Goal: Information Seeking & Learning: Learn about a topic

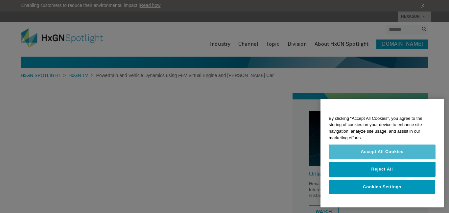
click at [407, 150] on button "Accept All Cookies" at bounding box center [382, 151] width 107 height 14
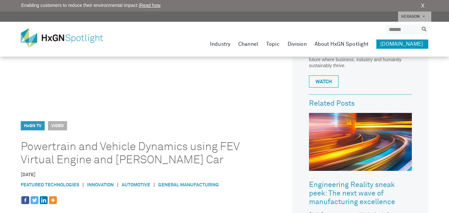
scroll to position [127, 0]
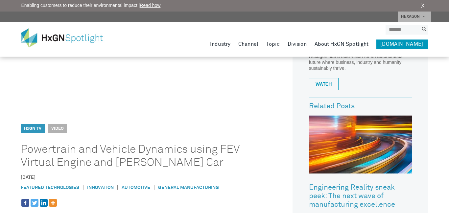
click at [133, 187] on link "Automotive" at bounding box center [136, 187] width 29 height 5
